Goal: Information Seeking & Learning: Check status

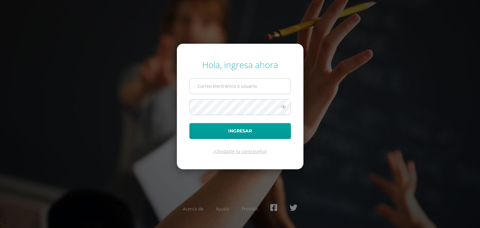
type input "ruiz.vn@continentalamericano.edu.gt"
click at [229, 88] on input "ruiz.vn@continentalamericano.edu.gt" at bounding box center [240, 85] width 101 height 15
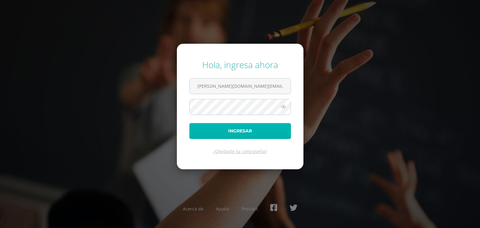
click at [207, 129] on button "Ingresar" at bounding box center [240, 131] width 102 height 16
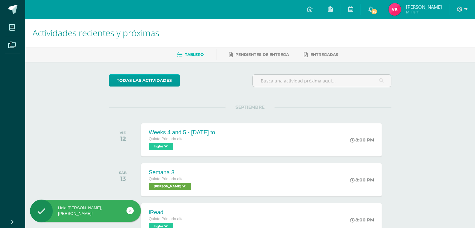
click at [412, 12] on span "Mi Perfil" at bounding box center [424, 11] width 36 height 5
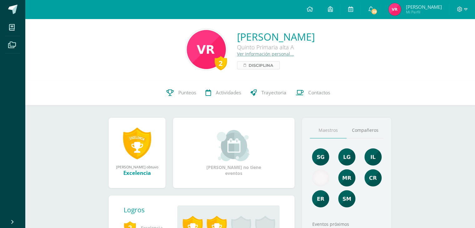
click at [249, 68] on span "Disciplina" at bounding box center [261, 65] width 25 height 7
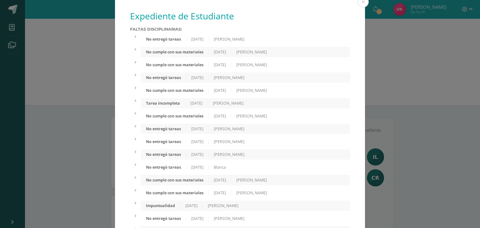
click at [221, 42] on div "[PERSON_NAME]" at bounding box center [229, 39] width 41 height 5
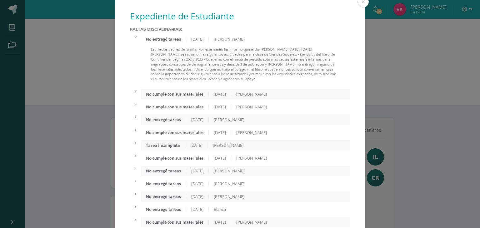
click at [201, 47] on div "No entregó tareas [DATE] [PERSON_NAME] Estimados padres de familia. Por este me…" at bounding box center [245, 60] width 209 height 52
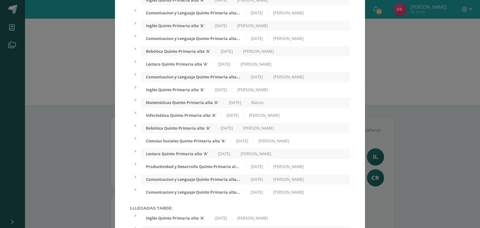
scroll to position [411, 0]
click at [203, 43] on div "Comunicacion y Lenguaje Quinto Primaria alta 'A' [DATE] [PERSON_NAME]" at bounding box center [245, 38] width 209 height 10
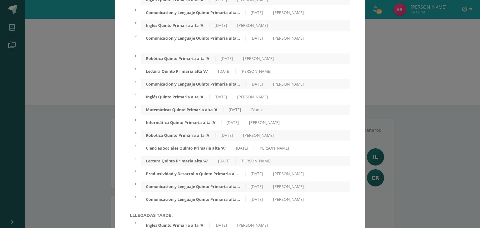
click at [203, 43] on div "Comunicacion y Lenguaje Quinto Primaria alta 'A' [DATE] [PERSON_NAME]" at bounding box center [245, 38] width 209 height 10
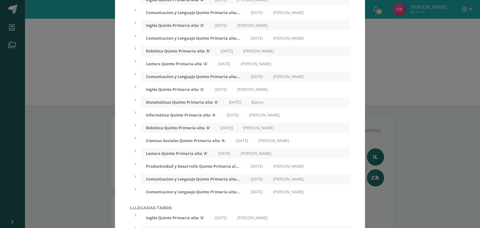
scroll to position [492, 0]
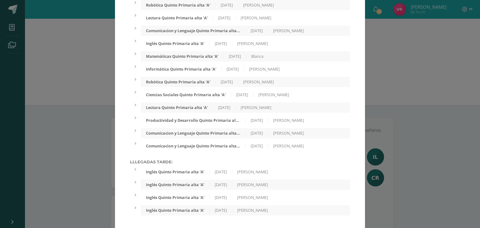
click at [187, 170] on div "Inglés Quinto Primaria alta 'A'" at bounding box center [175, 171] width 69 height 5
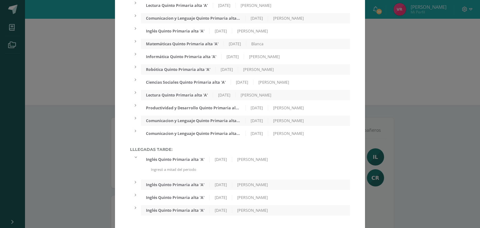
click at [187, 162] on div "Inglés Quinto Primaria alta 'A'" at bounding box center [175, 159] width 69 height 5
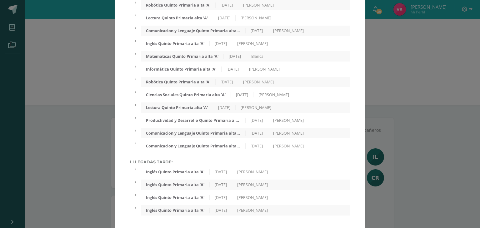
click at [184, 171] on div "Inglés Quinto Primaria alta 'A'" at bounding box center [175, 171] width 69 height 5
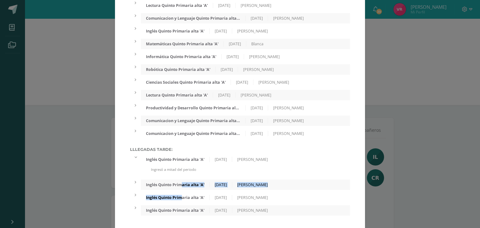
drag, startPoint x: 181, startPoint y: 202, endPoint x: 182, endPoint y: 198, distance: 4.4
click at [182, 198] on div "Lllegadas tarde: Inglés Quinto Primaria alta 'A' [DATE] [PERSON_NAME] Ingresó a…" at bounding box center [240, 181] width 220 height 68
click at [168, 187] on div "Inglés Quinto Primaria alta 'A'" at bounding box center [175, 184] width 69 height 5
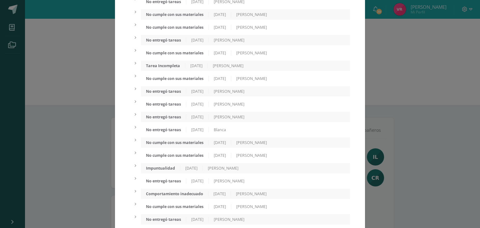
scroll to position [0, 0]
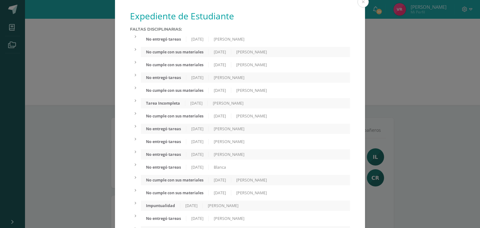
click at [187, 36] on div "No entregó tareas [DATE] [PERSON_NAME]" at bounding box center [245, 39] width 209 height 10
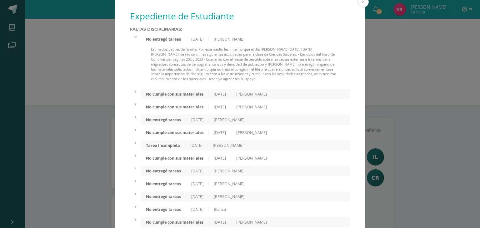
click at [186, 37] on div "No entregó tareas [DATE] [PERSON_NAME]" at bounding box center [245, 39] width 209 height 10
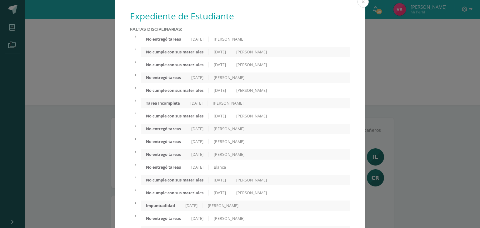
click at [191, 53] on div "No cumple con sus materiales" at bounding box center [175, 51] width 68 height 5
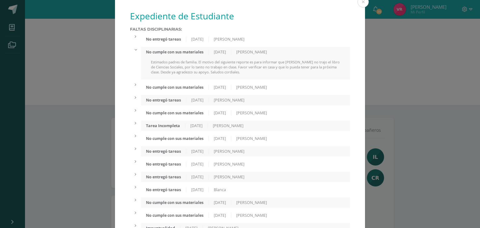
click at [187, 78] on div "Estimados padres de familia. El motivo del siguiente reporte es para informar q…" at bounding box center [245, 70] width 209 height 20
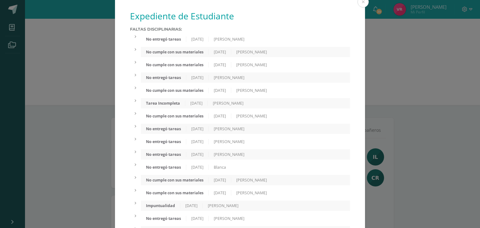
click at [214, 67] on div "[DATE]" at bounding box center [220, 64] width 22 height 5
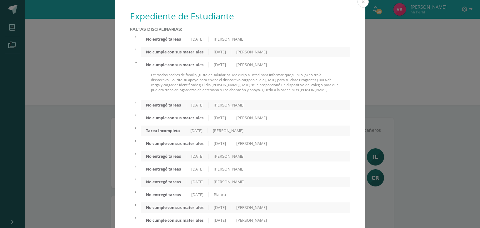
click at [214, 67] on div "[DATE]" at bounding box center [220, 64] width 22 height 5
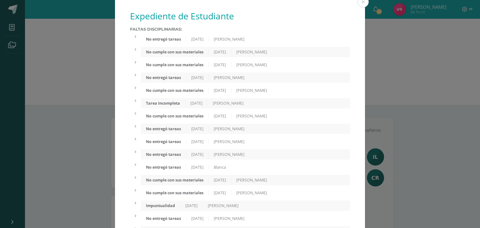
click at [196, 83] on div "No entregó tareas [DATE] [PERSON_NAME]" at bounding box center [245, 77] width 209 height 10
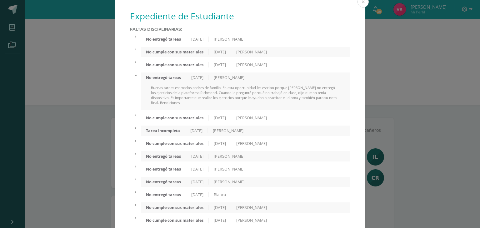
click at [196, 83] on div "No entregó tareas [DATE] [PERSON_NAME]" at bounding box center [245, 77] width 209 height 10
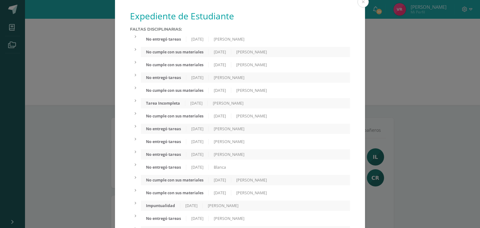
click at [192, 93] on div "No cumple con sus materiales" at bounding box center [175, 90] width 68 height 5
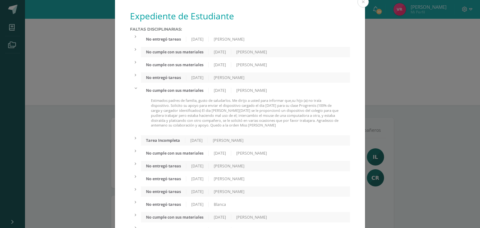
click at [192, 93] on div "No cumple con sus materiales" at bounding box center [175, 90] width 68 height 5
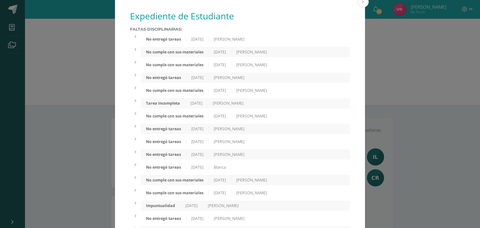
click at [181, 106] on div "Tarea Incompleta" at bounding box center [163, 103] width 44 height 5
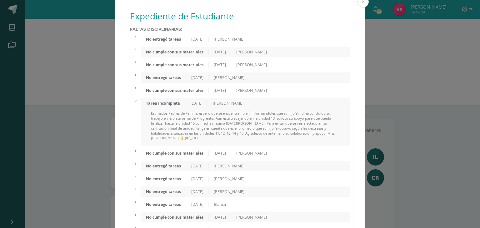
click at [165, 106] on div "Tarea Incompleta" at bounding box center [163, 103] width 44 height 5
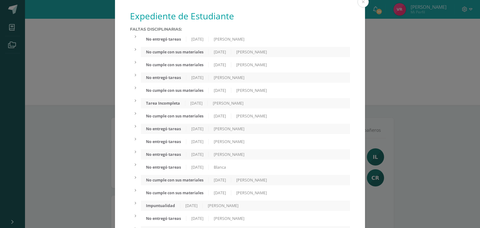
click at [166, 170] on div "No entregó tareas" at bounding box center [163, 167] width 45 height 5
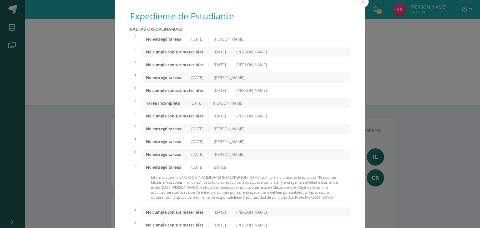
click at [166, 170] on div "No entregó tareas" at bounding box center [163, 167] width 45 height 5
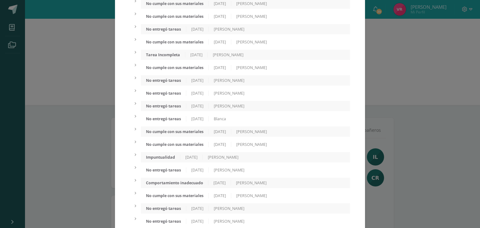
scroll to position [57, 0]
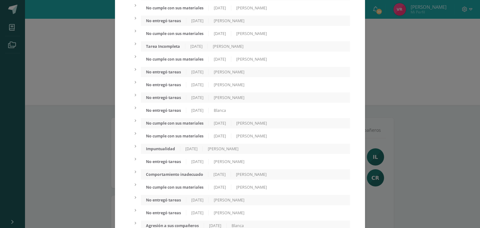
click at [177, 152] on div "Impuntualidad" at bounding box center [160, 148] width 39 height 5
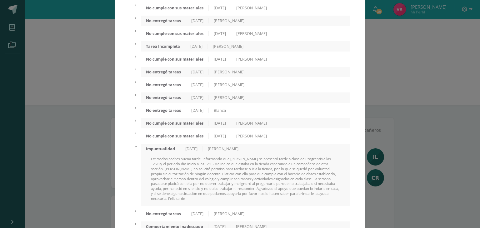
click at [177, 152] on div "Impuntualidad" at bounding box center [160, 148] width 39 height 5
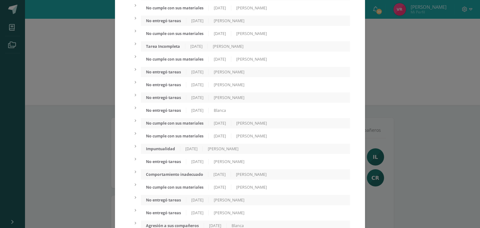
click at [191, 141] on div "No cumple con sus materiales [DATE] [PERSON_NAME]" at bounding box center [245, 136] width 209 height 10
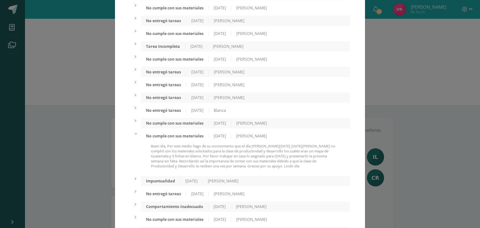
click at [195, 139] on div "No cumple con sus materiales" at bounding box center [175, 135] width 68 height 5
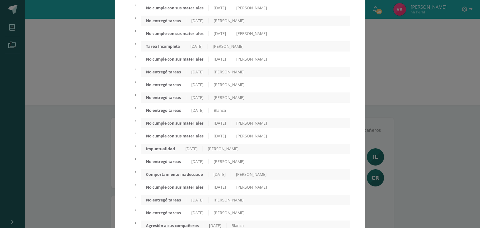
click at [190, 152] on div "[DATE]" at bounding box center [191, 148] width 22 height 5
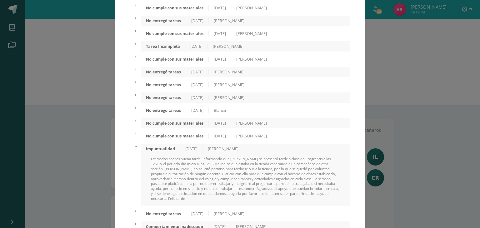
scroll to position [58, 0]
click at [265, 170] on div "Estimados padres buena tarde. Informando que [PERSON_NAME] se presentó tarde a …" at bounding box center [245, 180] width 209 height 50
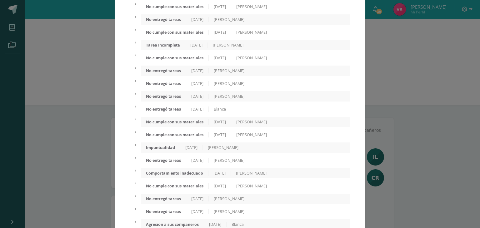
scroll to position [58, 0]
click at [251, 152] on div "Impuntualidad [DATE] [PERSON_NAME]" at bounding box center [245, 147] width 209 height 10
